Goal: Transaction & Acquisition: Purchase product/service

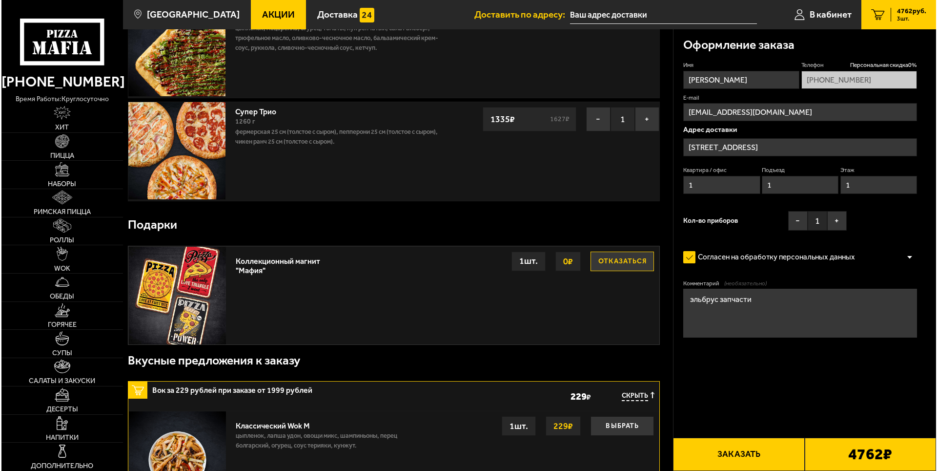
scroll to position [146, 0]
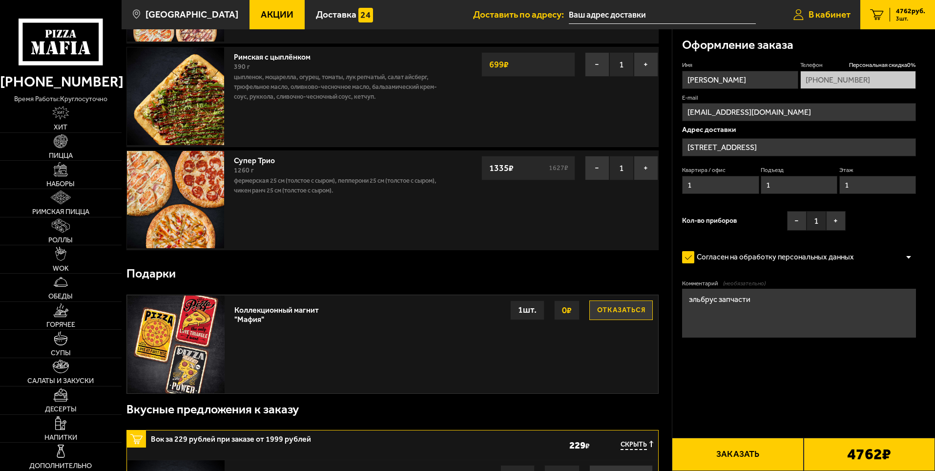
click at [816, 18] on span "В кабинет" at bounding box center [829, 14] width 42 height 9
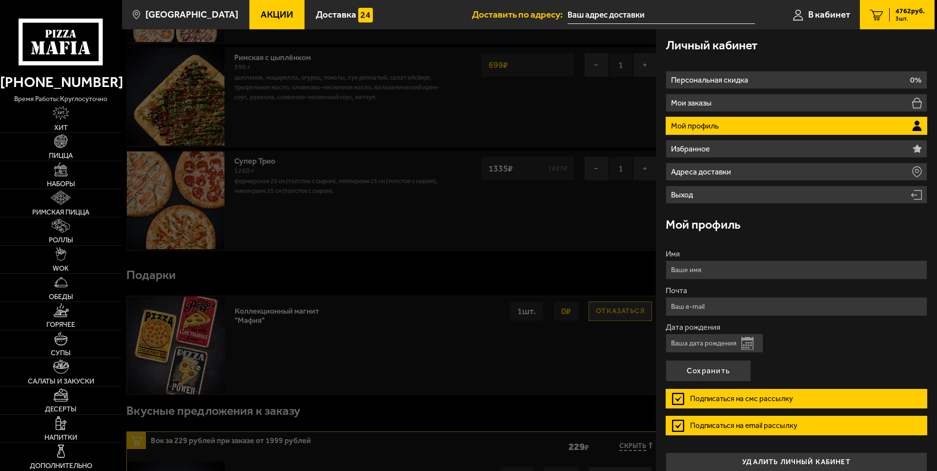
click at [738, 126] on li "Мой профиль" at bounding box center [797, 126] width 262 height 18
click at [745, 341] on button "Открыть календарь" at bounding box center [747, 343] width 12 height 13
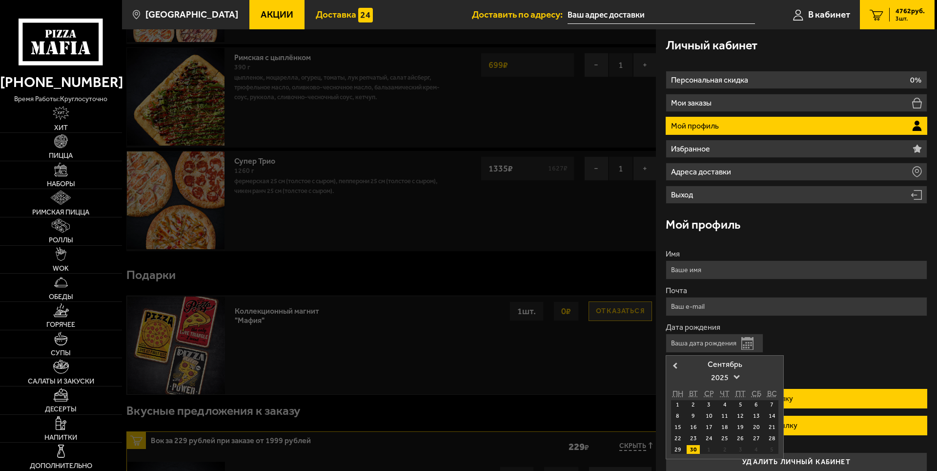
click at [315, 21] on link "Доставка" at bounding box center [345, 14] width 80 height 29
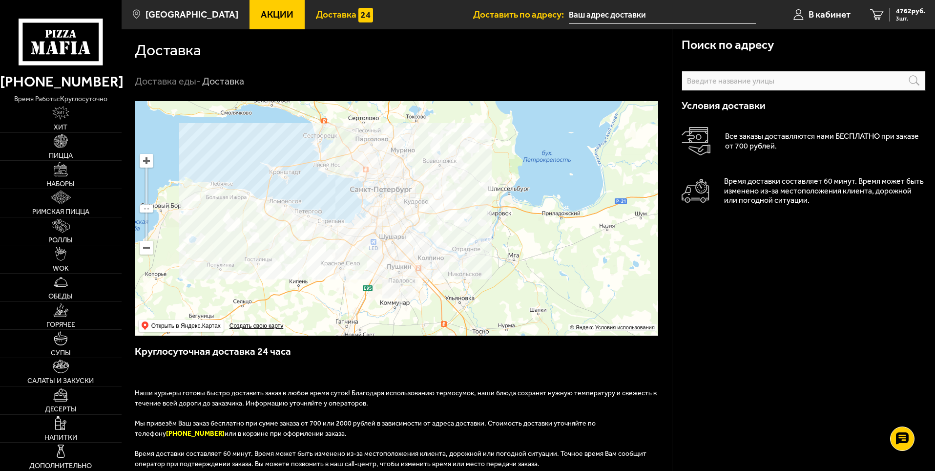
click at [615, 16] on input "text" at bounding box center [662, 15] width 187 height 18
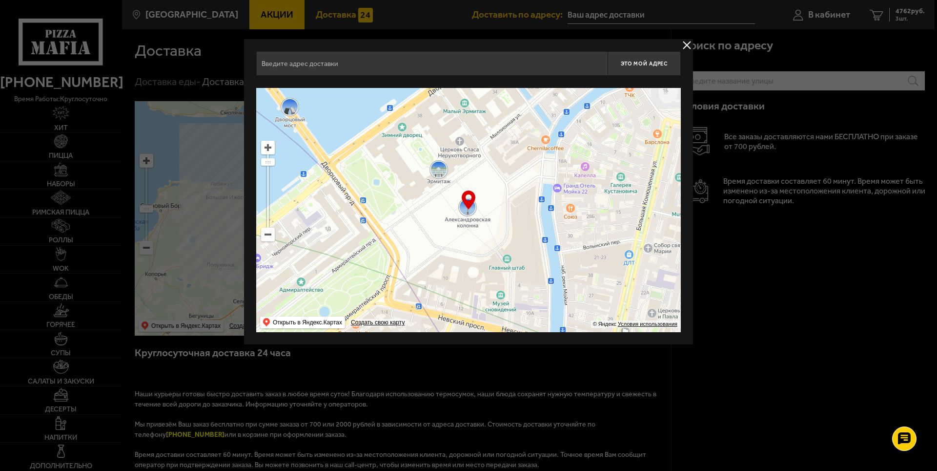
click at [384, 63] on input "text" at bounding box center [431, 63] width 351 height 24
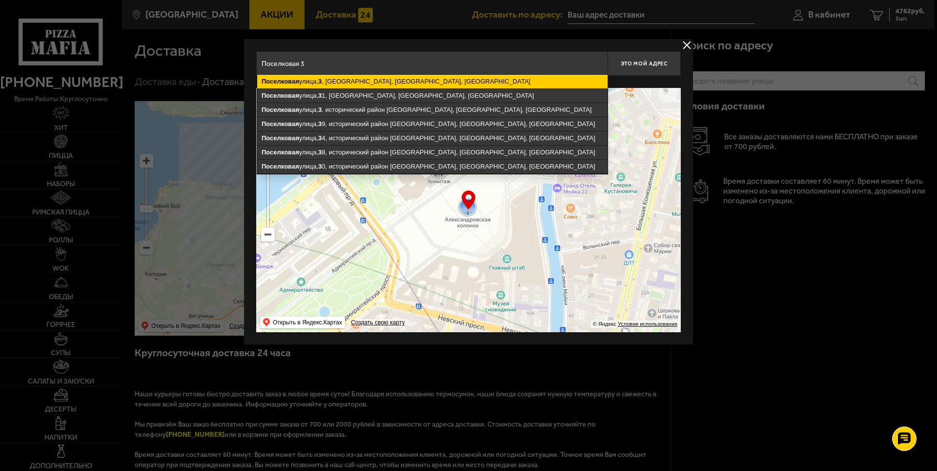
click at [492, 81] on ymaps "[STREET_ADDRESS]" at bounding box center [432, 82] width 350 height 14
type input "[STREET_ADDRESS]"
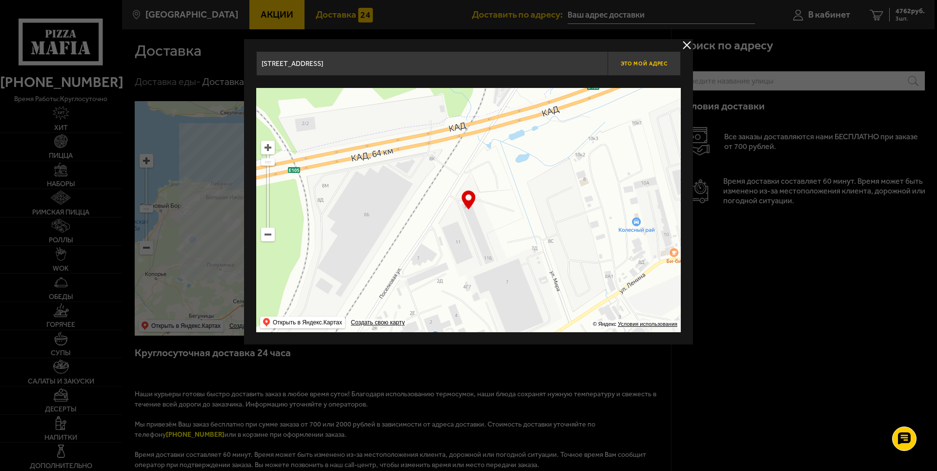
click at [640, 67] on button "Это мой адрес" at bounding box center [644, 63] width 73 height 24
click at [689, 42] on button "delivery type" at bounding box center [687, 45] width 12 height 12
